Goal: Complete application form

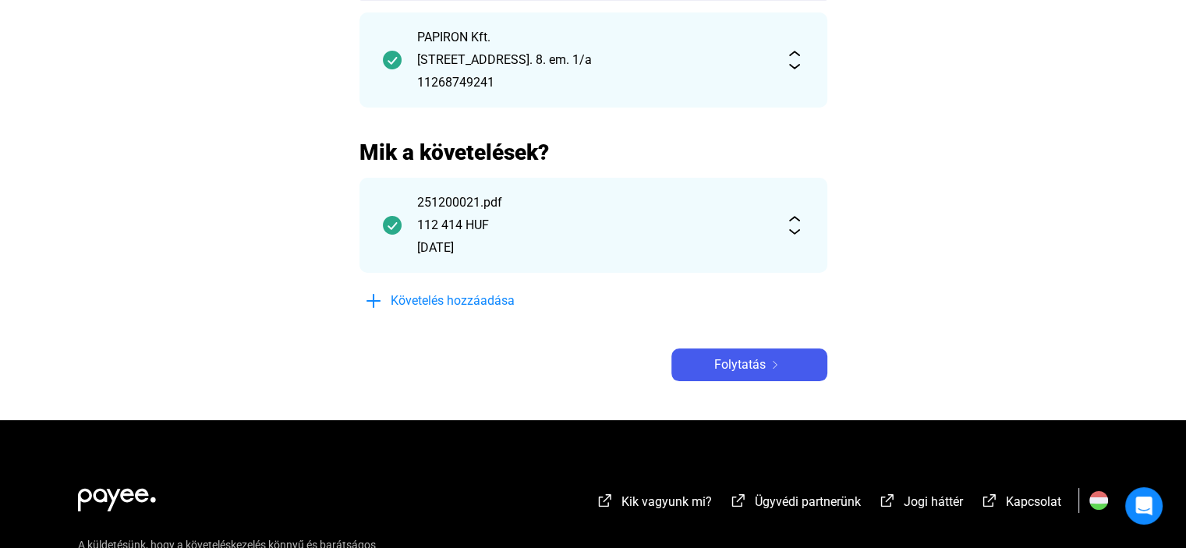
scroll to position [200, 0]
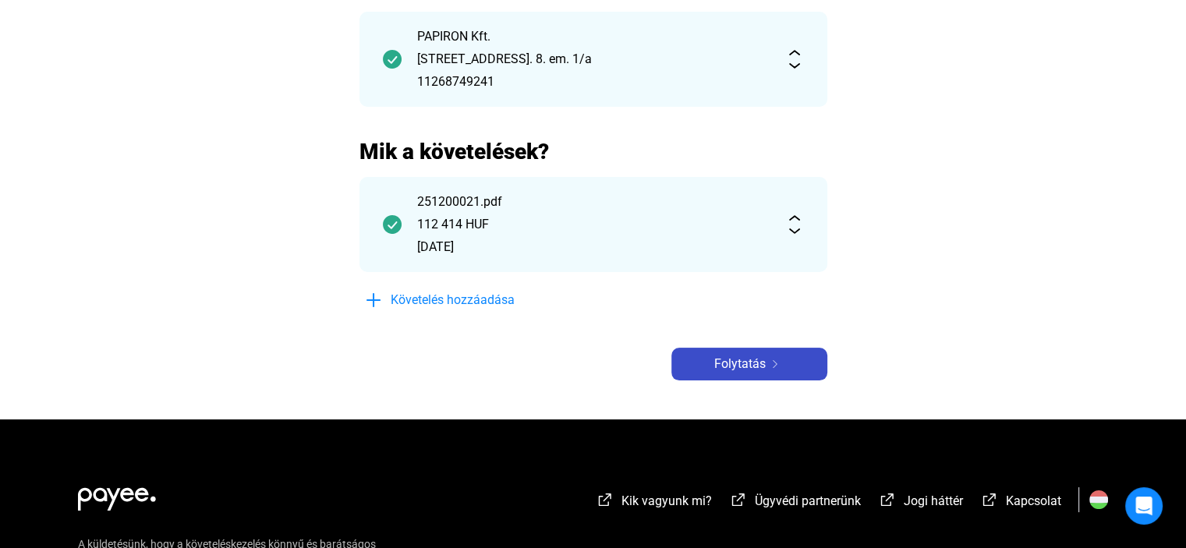
click at [730, 373] on button "Folytatás" at bounding box center [749, 364] width 156 height 33
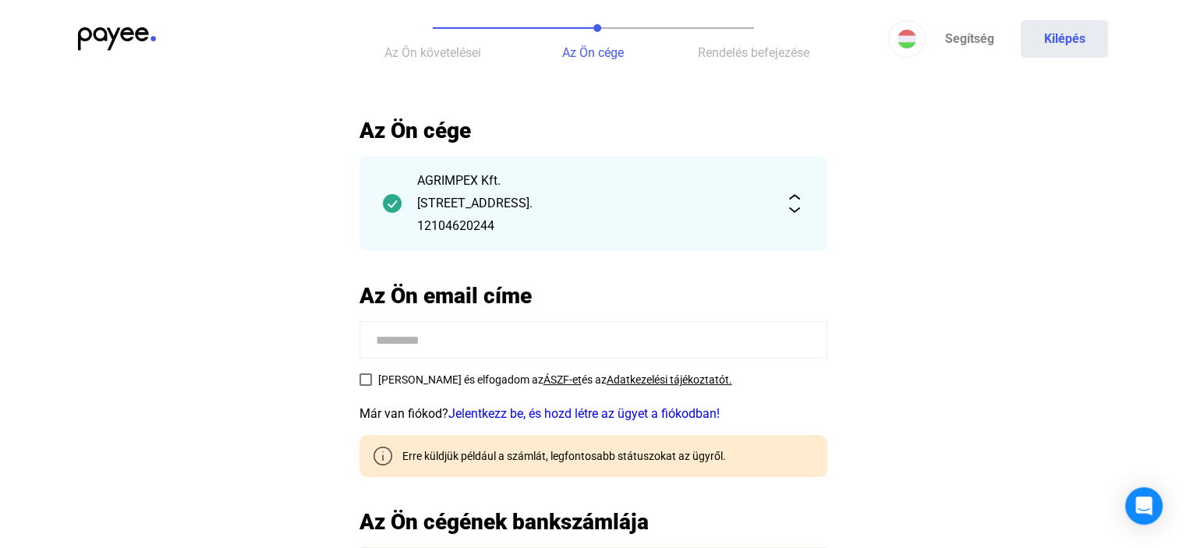
click at [89, 41] on img at bounding box center [117, 38] width 78 height 23
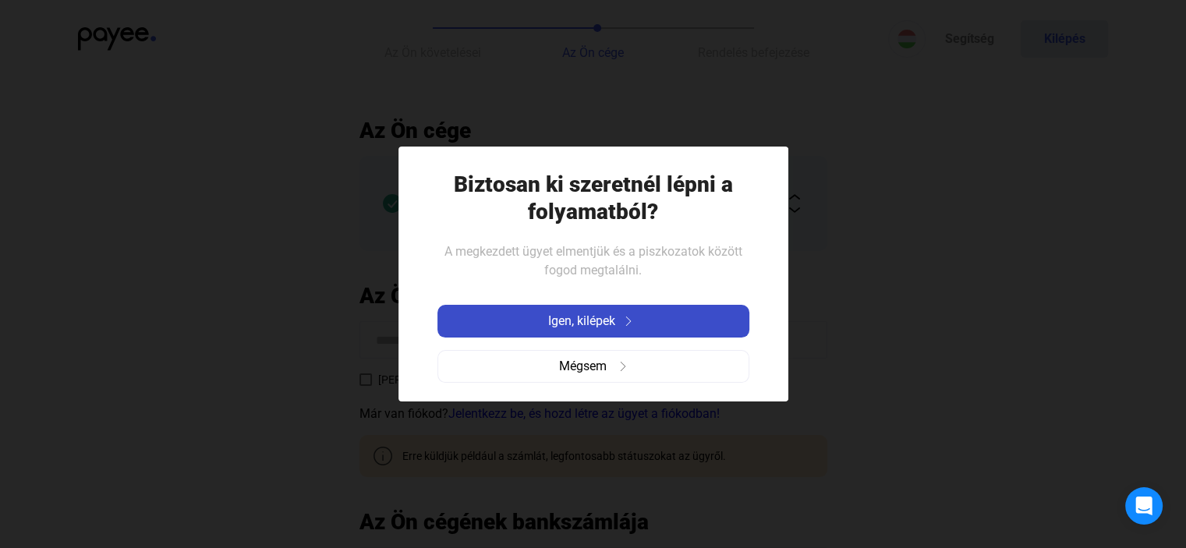
click at [562, 317] on span "Igen, kilépek" at bounding box center [581, 321] width 67 height 19
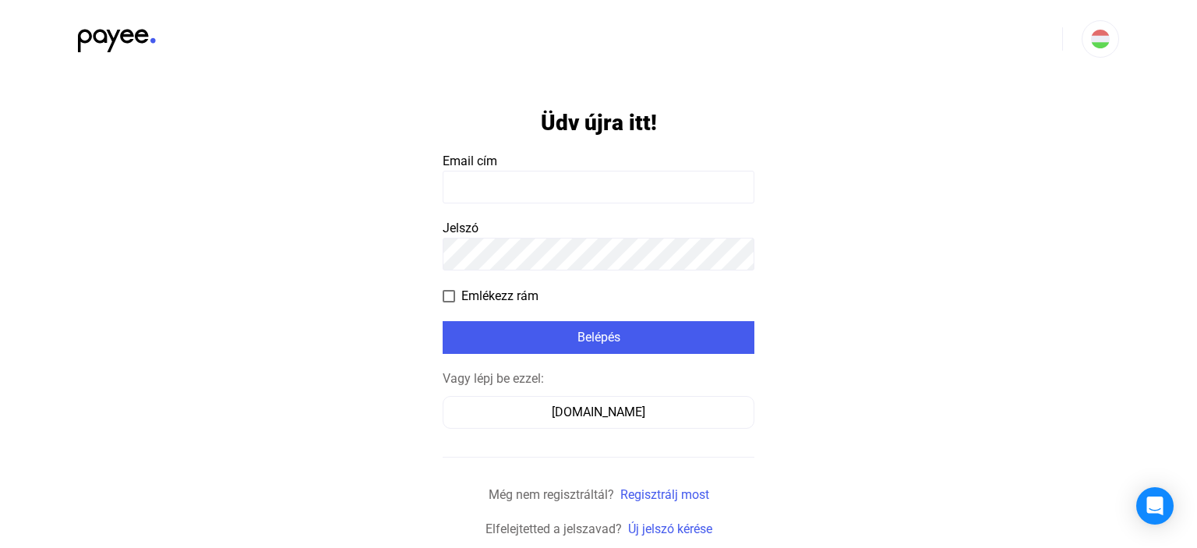
click at [610, 180] on input at bounding box center [599, 187] width 312 height 33
click at [602, 195] on input at bounding box center [599, 187] width 312 height 33
